Goal: Task Accomplishment & Management: Manage account settings

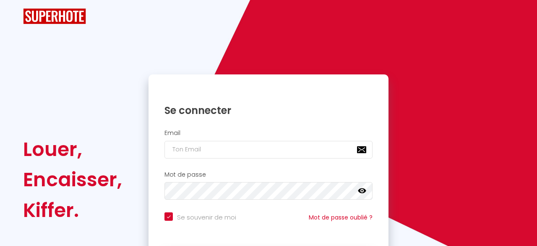
checkbox input "true"
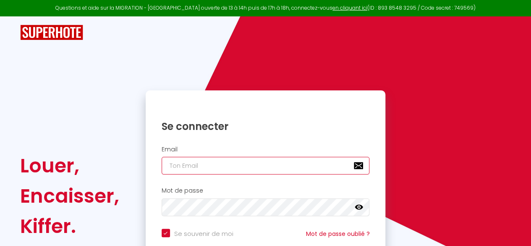
type input "[EMAIL_ADDRESS][DOMAIN_NAME]"
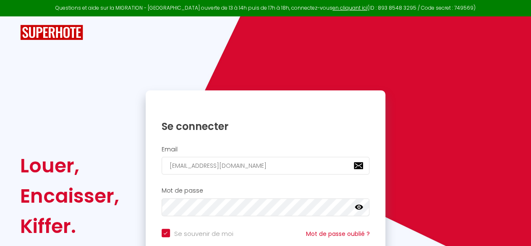
click at [299, 224] on div "Se souvenir de moi Mot de passe oublié ?" at bounding box center [266, 239] width 240 height 31
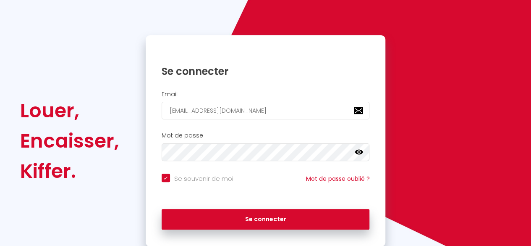
scroll to position [58, 0]
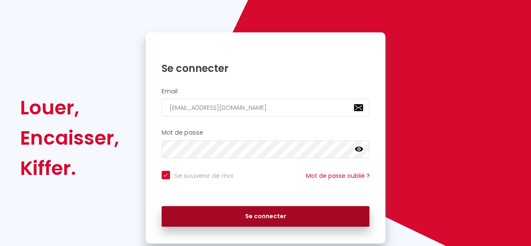
click at [271, 217] on button "Se connecter" at bounding box center [266, 216] width 208 height 21
checkbox input "true"
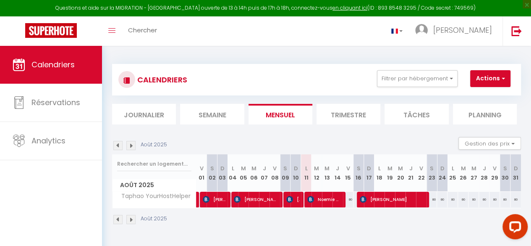
click at [352, 118] on li "Trimestre" at bounding box center [349, 114] width 64 height 21
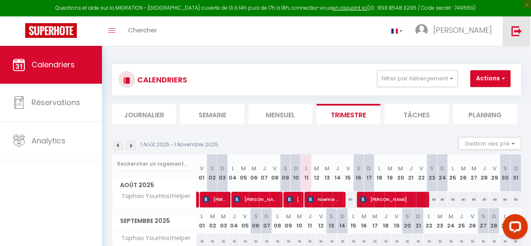
click at [525, 39] on link at bounding box center [517, 30] width 28 height 29
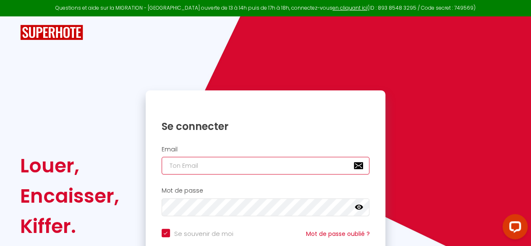
type input "[EMAIL_ADDRESS][DOMAIN_NAME]"
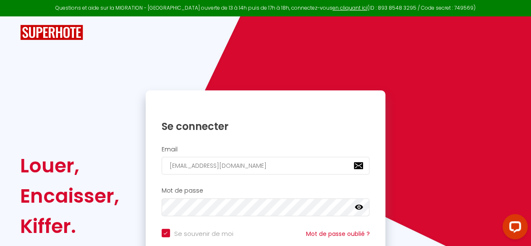
checkbox input "true"
